Goal: Transaction & Acquisition: Download file/media

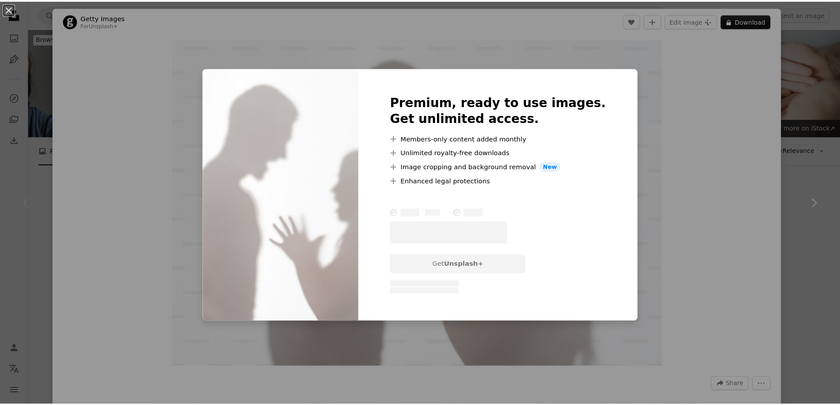
scroll to position [44, 0]
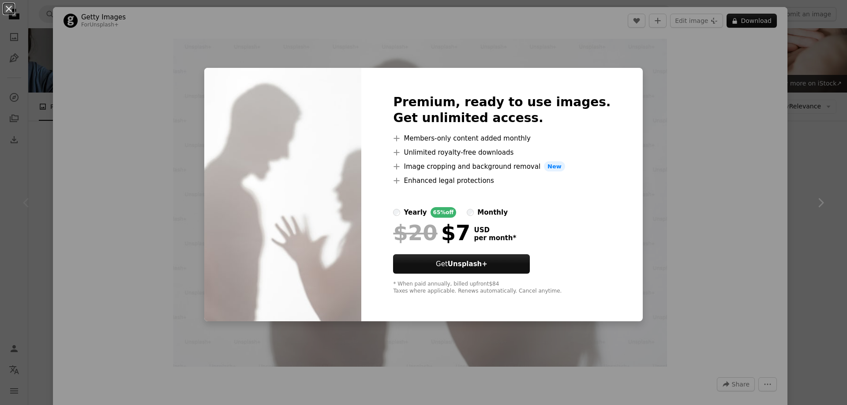
click at [784, 209] on div "An X shape Premium, ready to use images. Get unlimited access. A plus sign Memb…" at bounding box center [423, 202] width 847 height 405
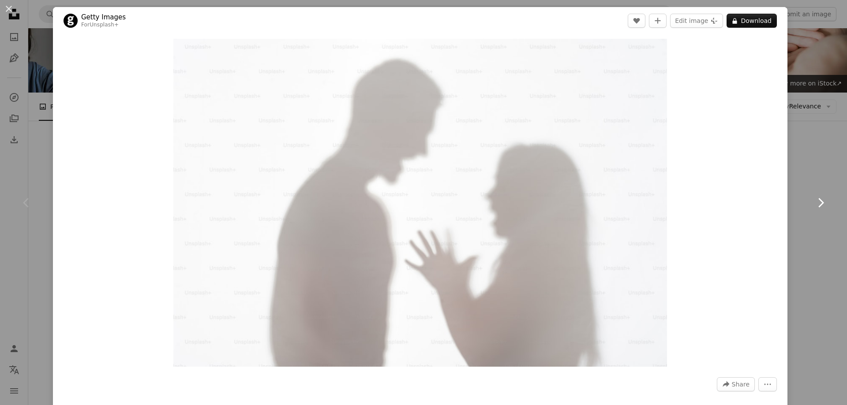
click at [806, 186] on link "Chevron right" at bounding box center [820, 203] width 53 height 85
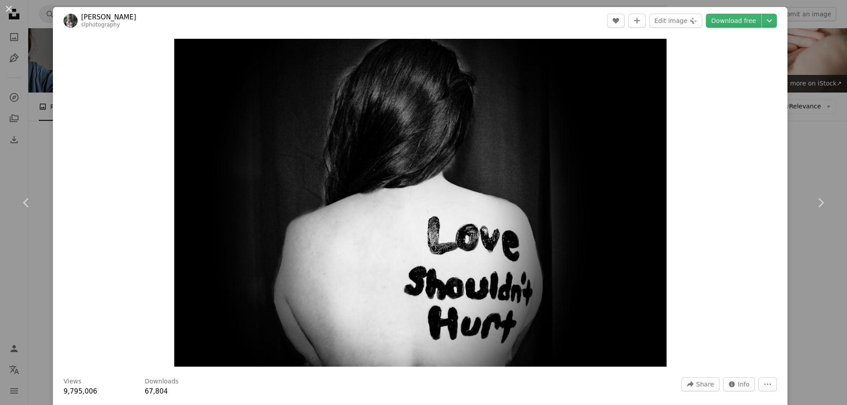
click at [42, 128] on div "An X shape Chevron left Chevron right [PERSON_NAME] slphotography A heart A plu…" at bounding box center [423, 202] width 847 height 405
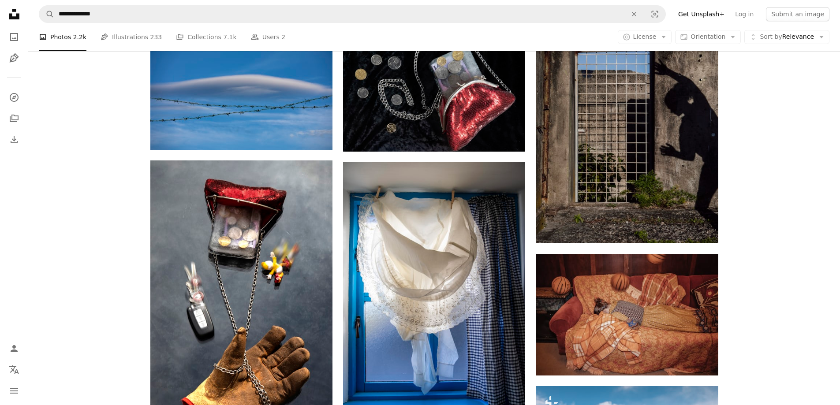
scroll to position [1235, 0]
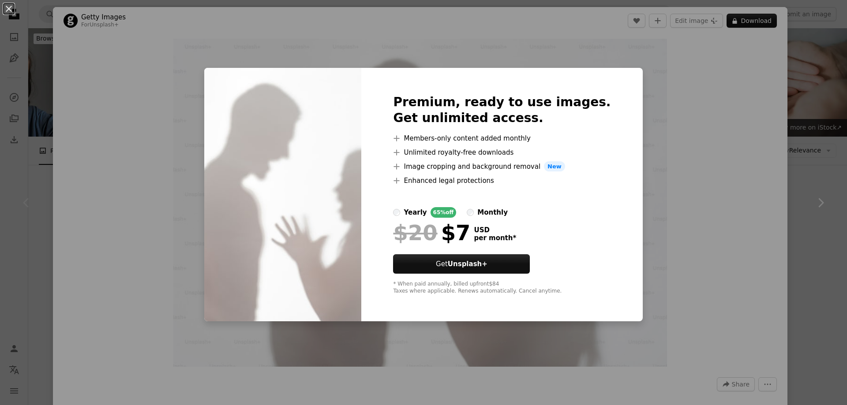
click at [807, 160] on div "An X shape Premium, ready to use images. Get unlimited access. A plus sign Memb…" at bounding box center [423, 202] width 847 height 405
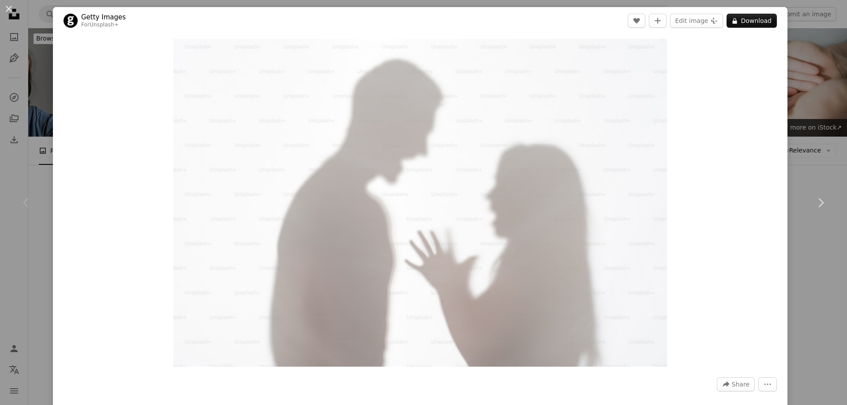
click at [807, 160] on div "An X shape Chevron left Chevron right Getty Images For Unsplash+ A heart A plus…" at bounding box center [423, 202] width 847 height 405
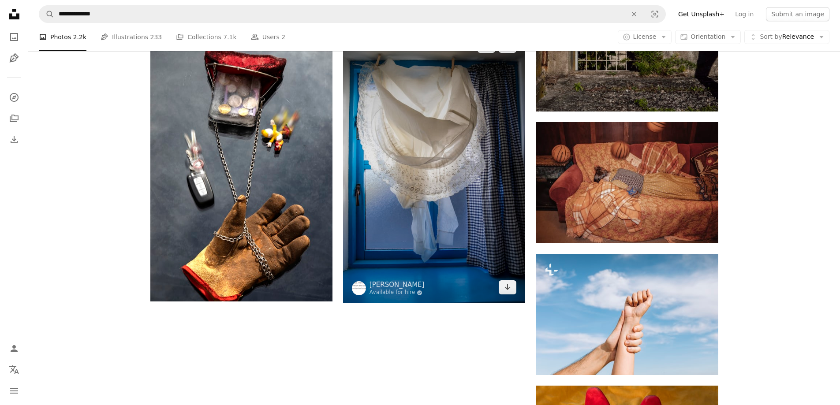
scroll to position [1302, 0]
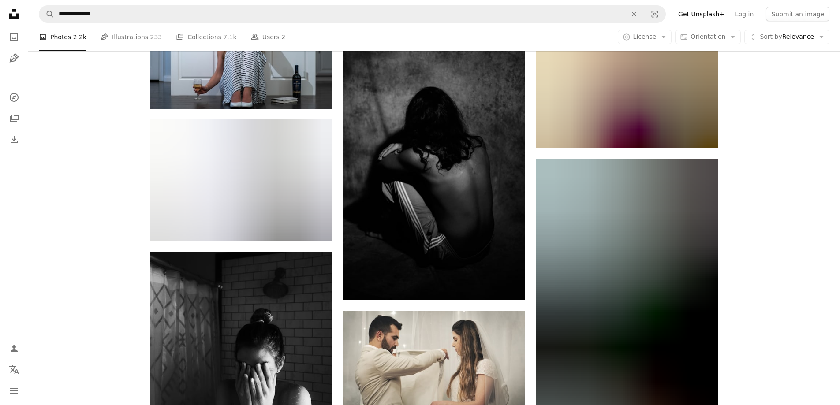
scroll to position [5934, 0]
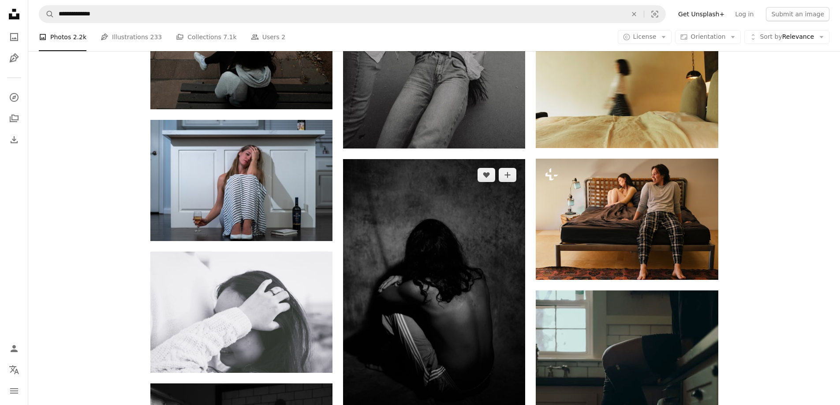
click at [423, 171] on img at bounding box center [434, 296] width 182 height 274
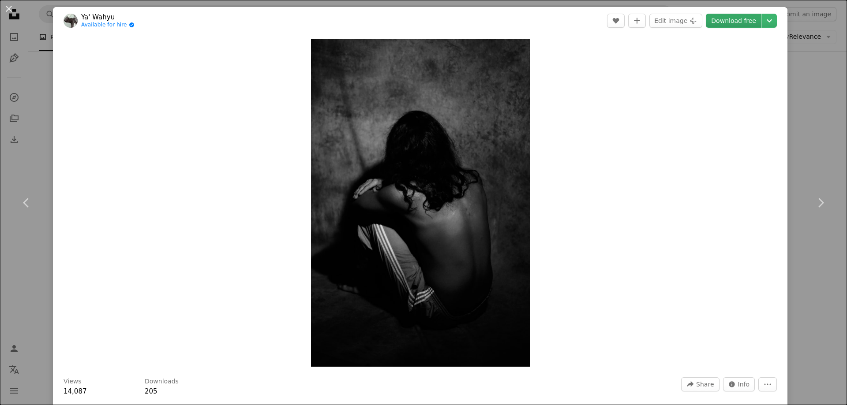
click at [733, 25] on link "Download free" at bounding box center [734, 21] width 56 height 14
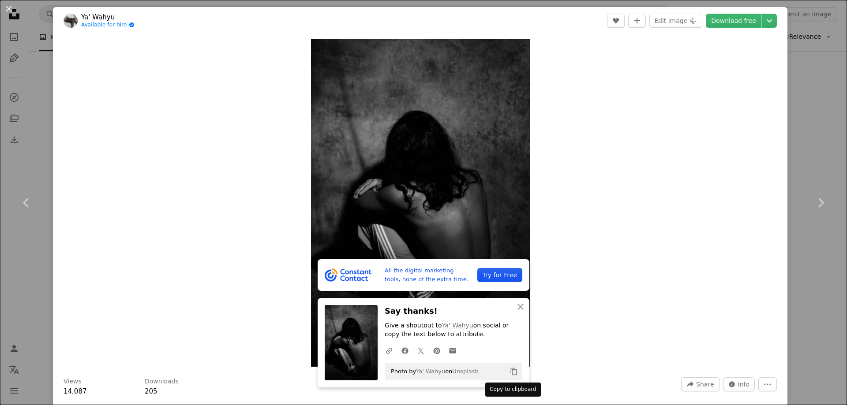
click at [511, 371] on icon "Copy to clipboard" at bounding box center [514, 371] width 6 height 7
click at [812, 91] on div "An X shape Chevron left Chevron right All the digital marketing tools, none of …" at bounding box center [423, 202] width 847 height 405
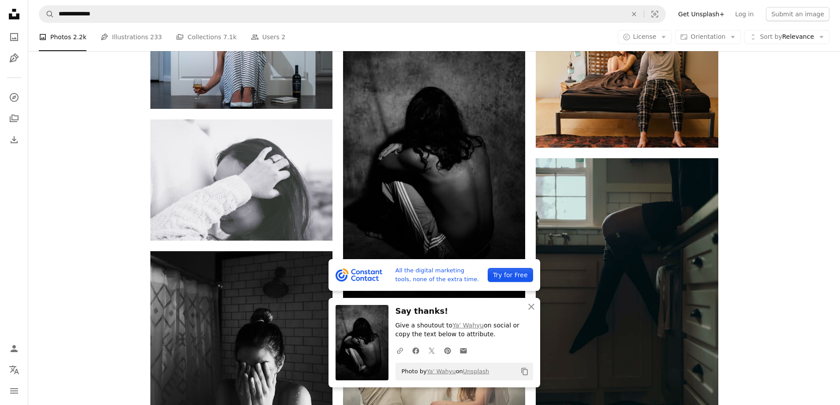
scroll to position [6155, 0]
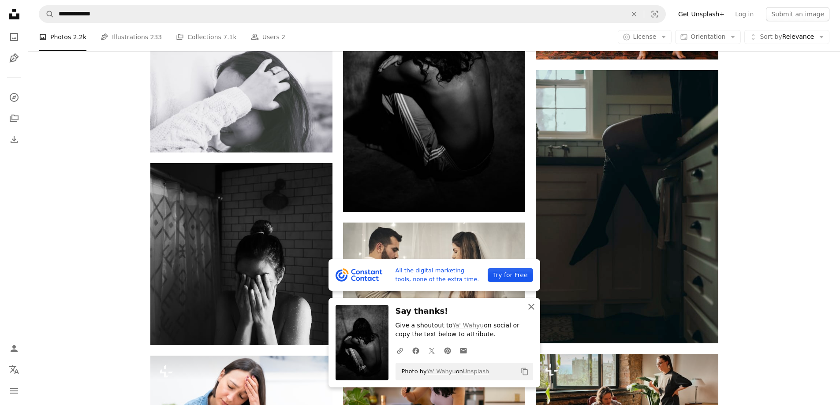
click at [530, 305] on icon "button" at bounding box center [532, 307] width 6 height 6
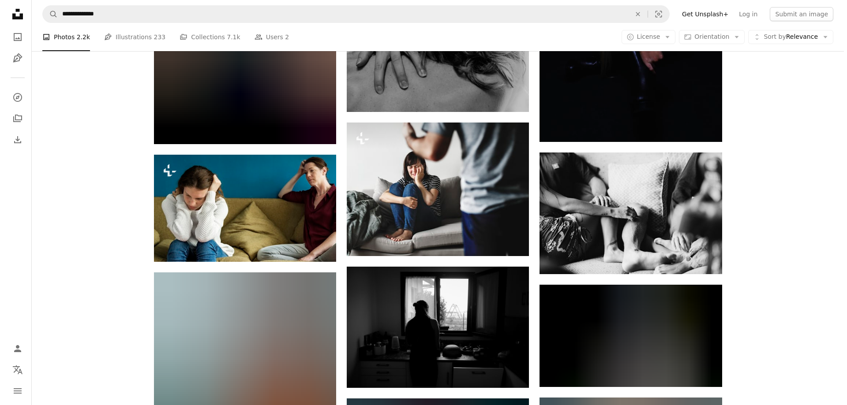
scroll to position [6816, 0]
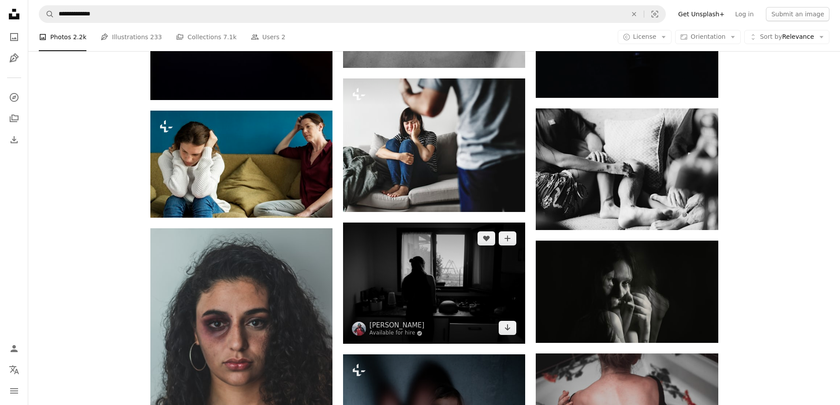
click at [449, 223] on img at bounding box center [434, 283] width 182 height 121
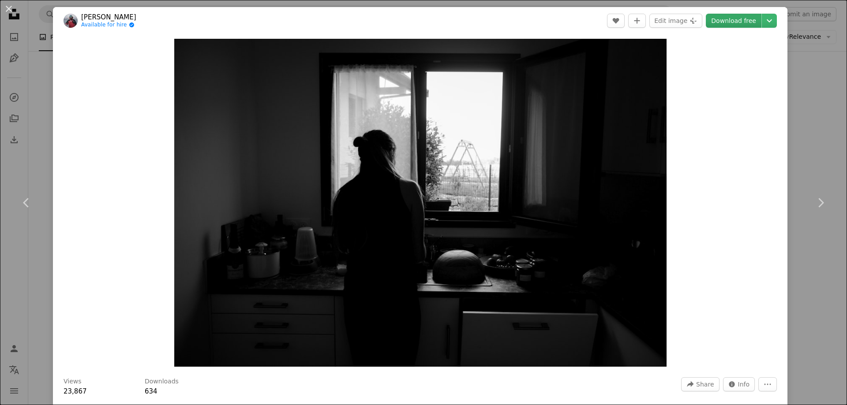
click at [720, 17] on link "Download free" at bounding box center [734, 21] width 56 height 14
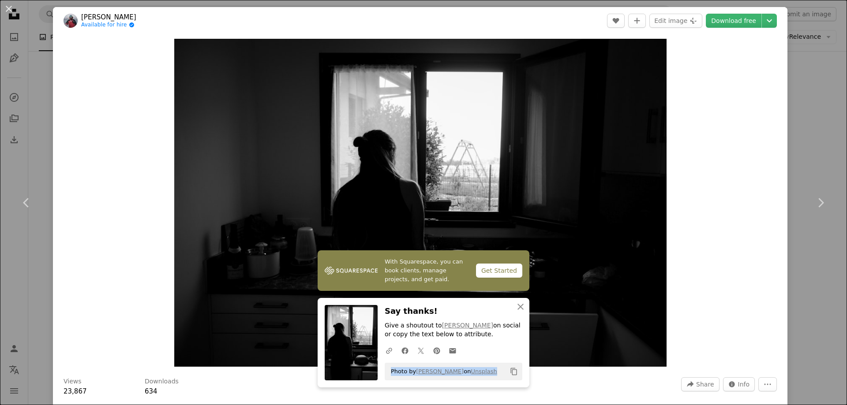
drag, startPoint x: 480, startPoint y: 375, endPoint x: 383, endPoint y: 378, distance: 96.2
click at [385, 378] on div "Photo by lucas Favre on Unsplash Copy content" at bounding box center [454, 372] width 138 height 18
copy span "Photo by lucas Favre on Unsplash"
